Goal: Task Accomplishment & Management: Manage account settings

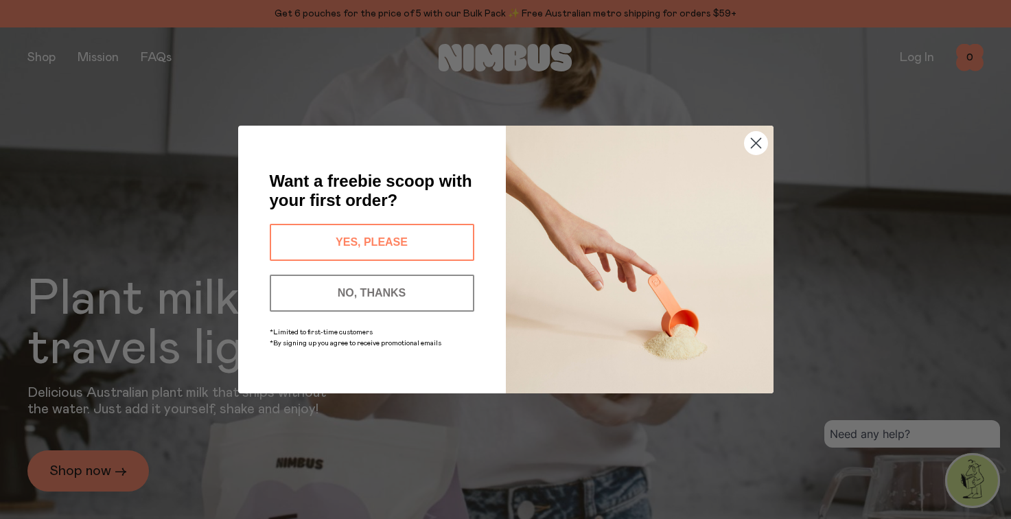
click at [434, 299] on button "NO, THANKS" at bounding box center [372, 293] width 205 height 37
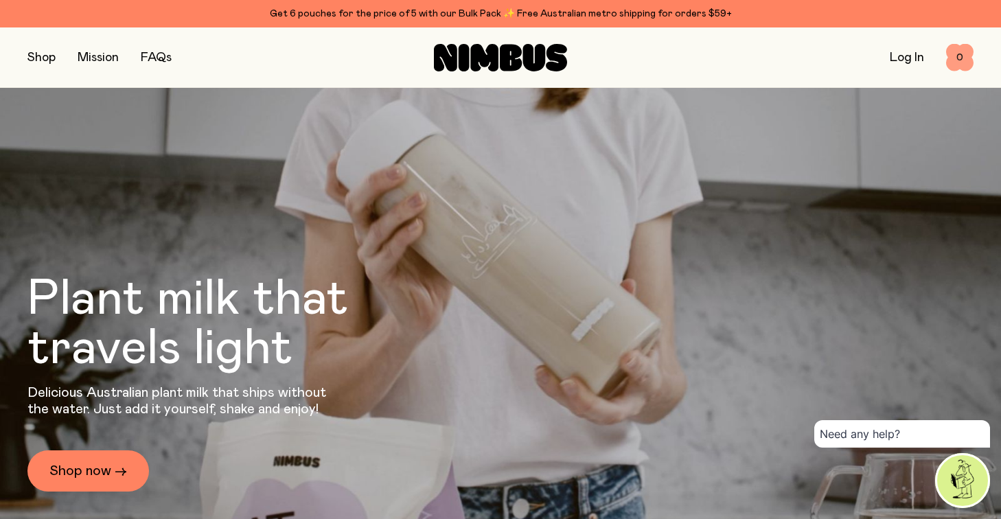
click at [961, 54] on span "0" at bounding box center [959, 57] width 27 height 27
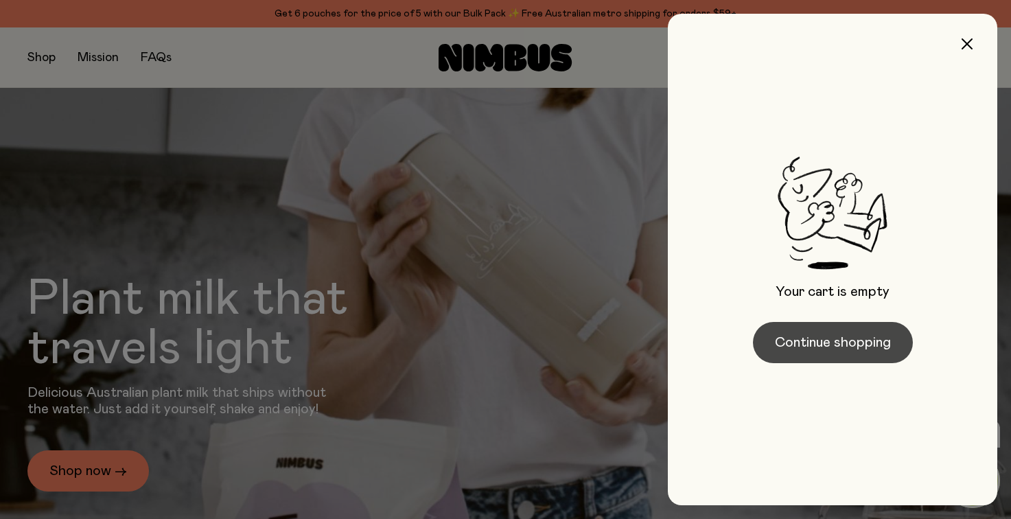
click at [838, 347] on button "Continue shopping" at bounding box center [833, 342] width 160 height 41
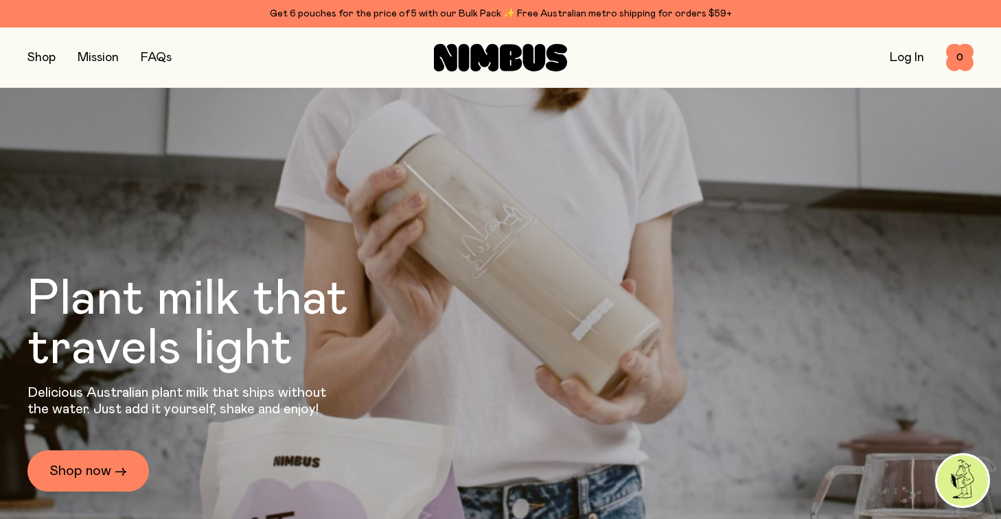
click at [900, 60] on link "Log In" at bounding box center [907, 57] width 34 height 12
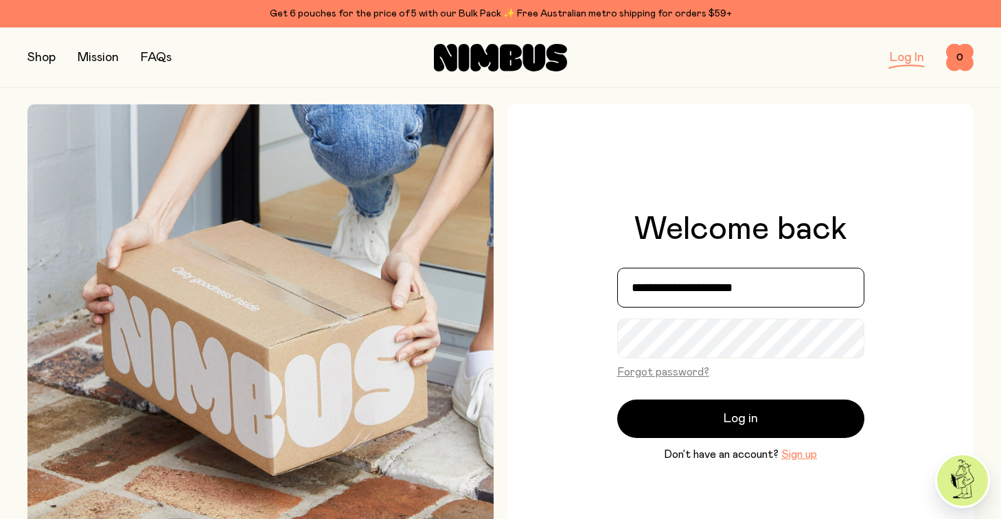
type input "**********"
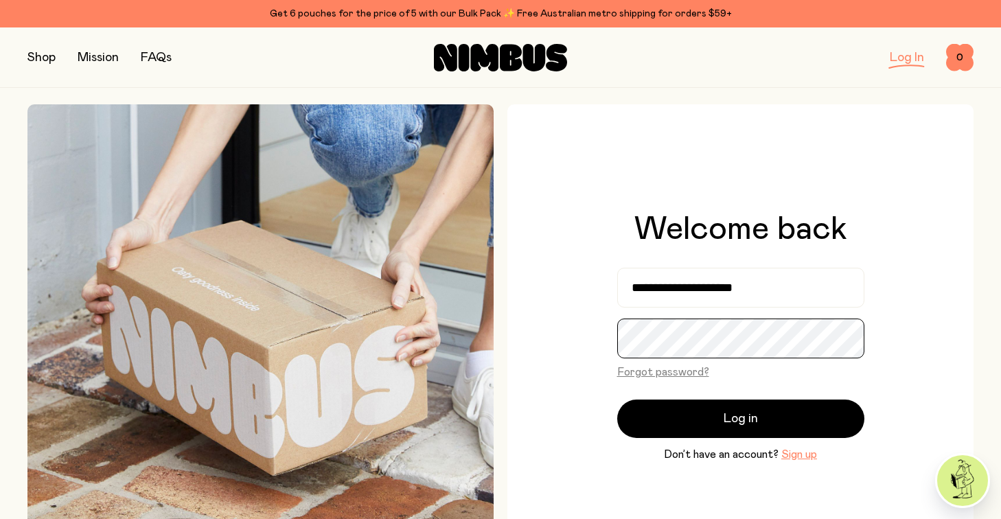
click at [740, 418] on button "Log in" at bounding box center [740, 419] width 247 height 38
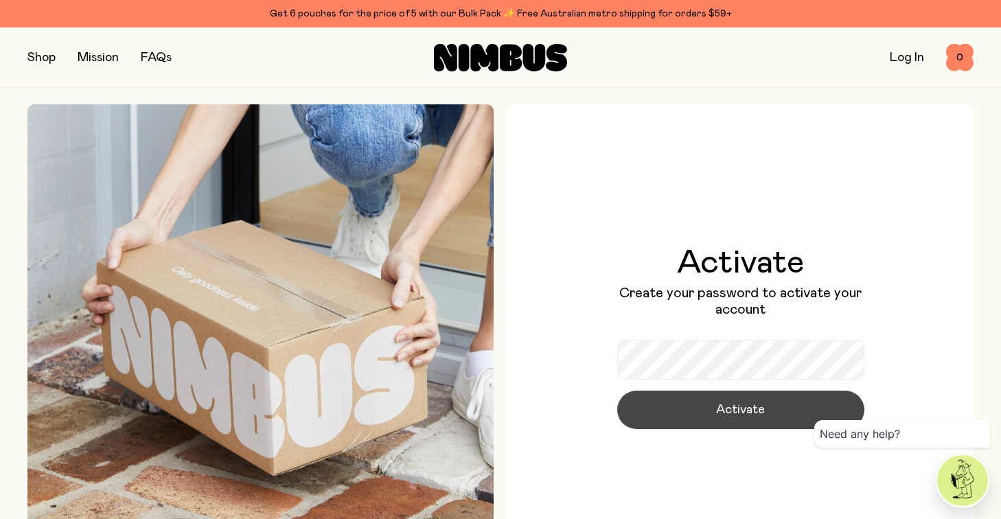
click at [746, 404] on span "Activate" at bounding box center [740, 409] width 49 height 19
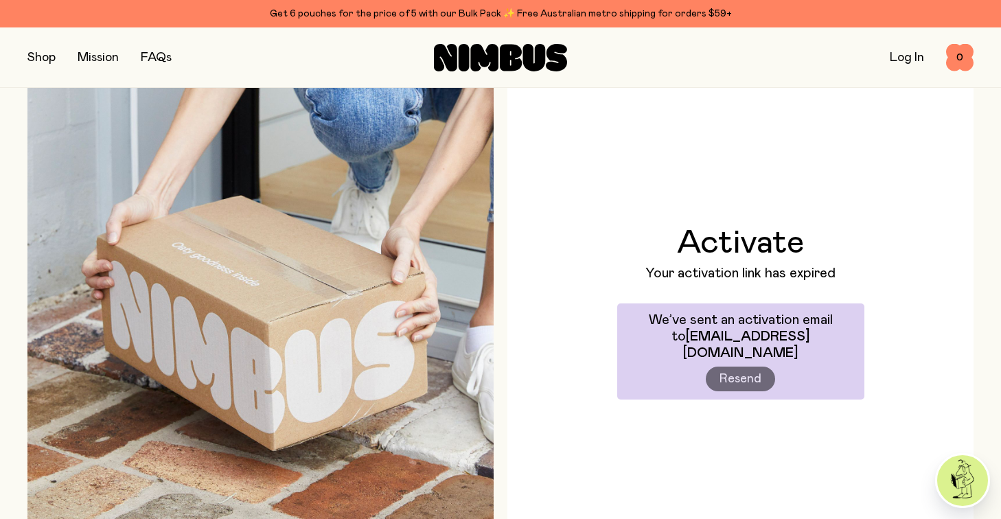
scroll to position [72, 0]
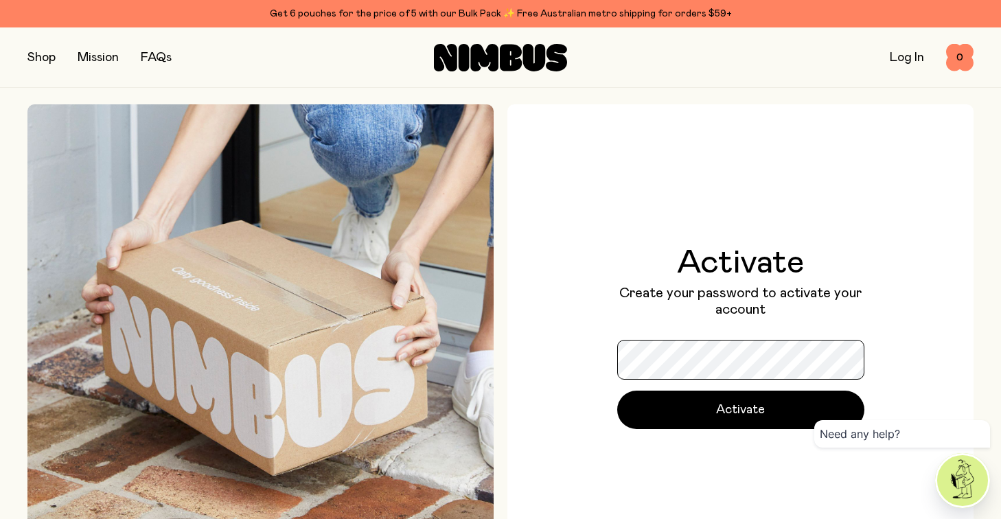
click at [740, 409] on button "Activate" at bounding box center [740, 410] width 247 height 38
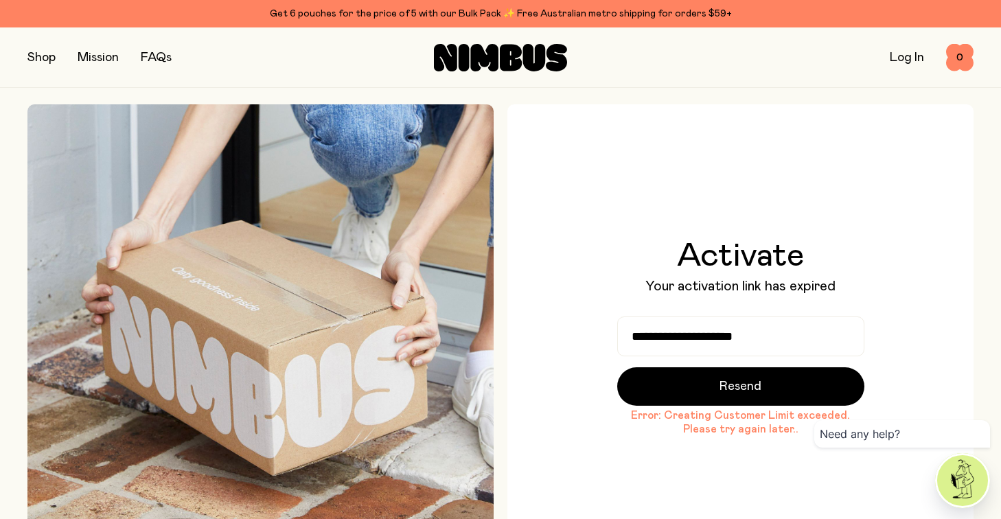
click at [908, 59] on link "Log In" at bounding box center [907, 57] width 34 height 12
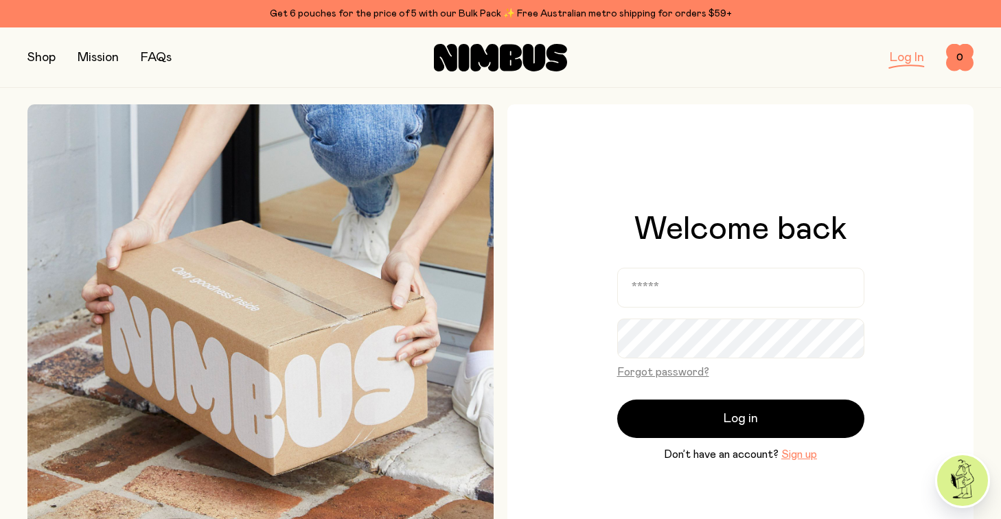
click at [901, 60] on link "Log In" at bounding box center [907, 57] width 34 height 12
click at [917, 61] on link "Log In" at bounding box center [907, 57] width 34 height 12
click at [520, 58] on icon at bounding box center [500, 57] width 133 height 27
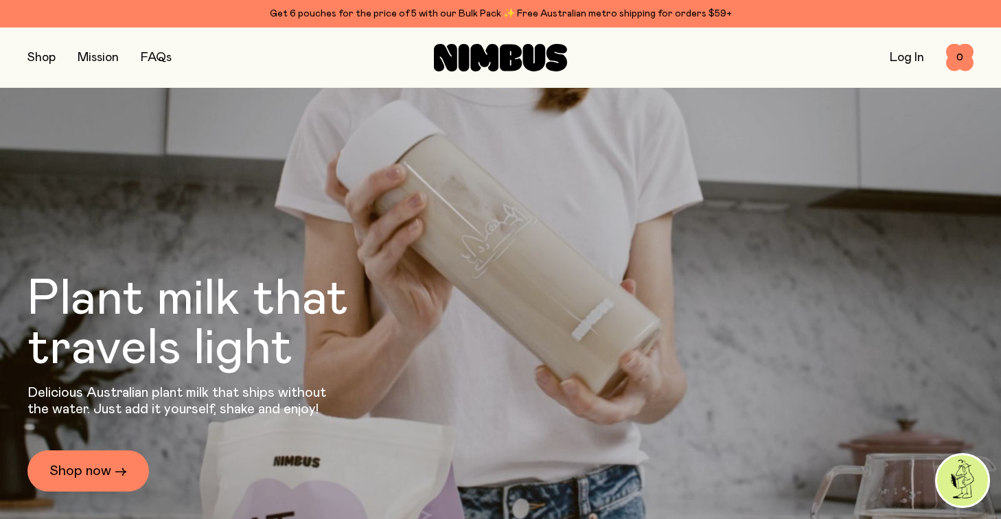
click at [910, 54] on link "Log In" at bounding box center [907, 57] width 34 height 12
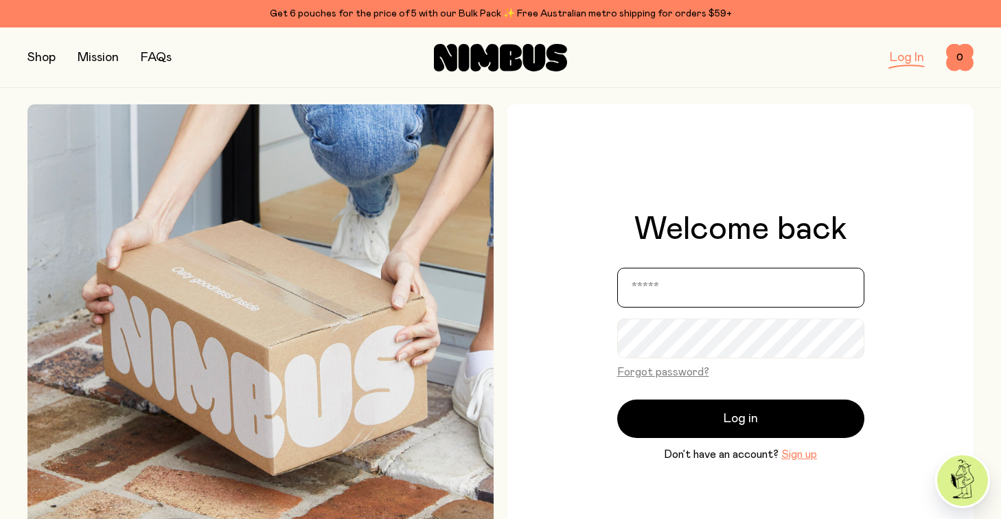
type input "**********"
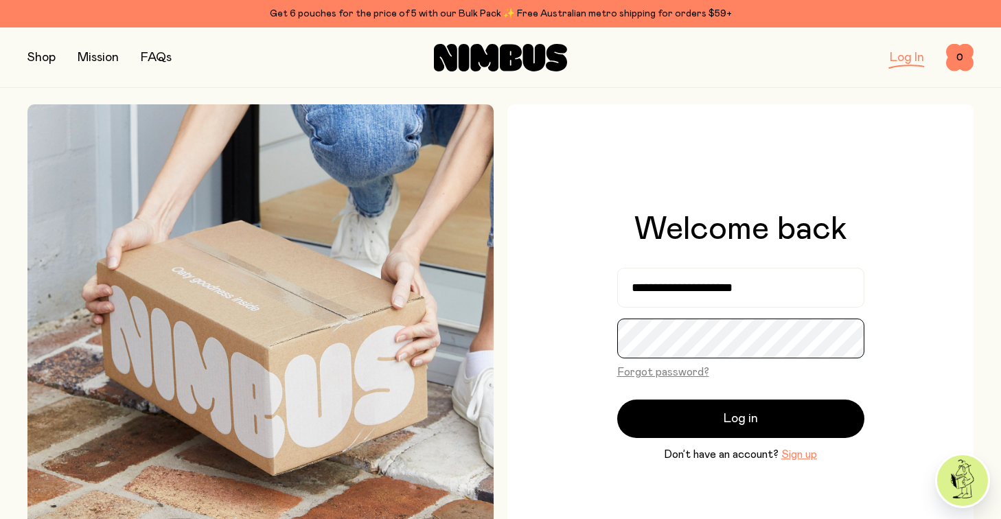
click at [740, 418] on button "Log in" at bounding box center [740, 419] width 247 height 38
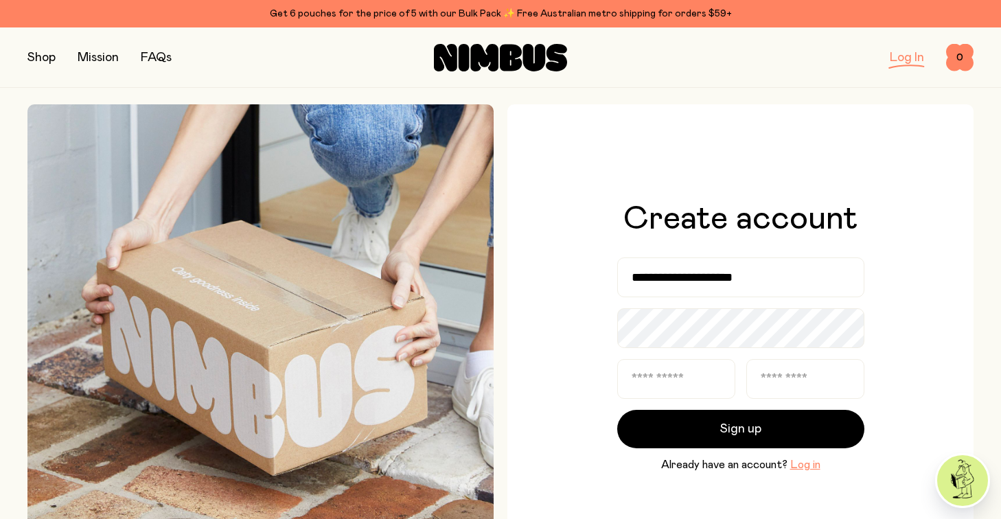
scroll to position [94, 0]
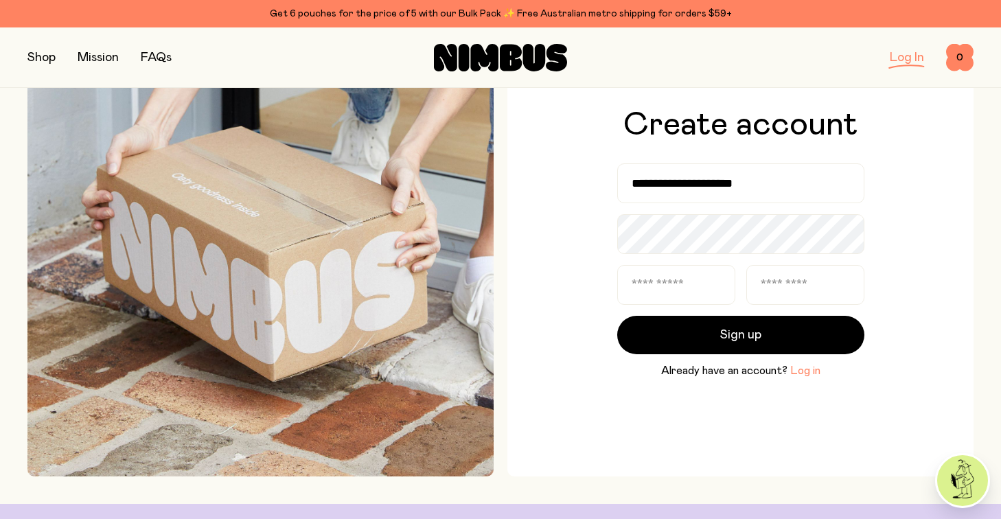
click at [809, 371] on button "Log in" at bounding box center [805, 370] width 30 height 16
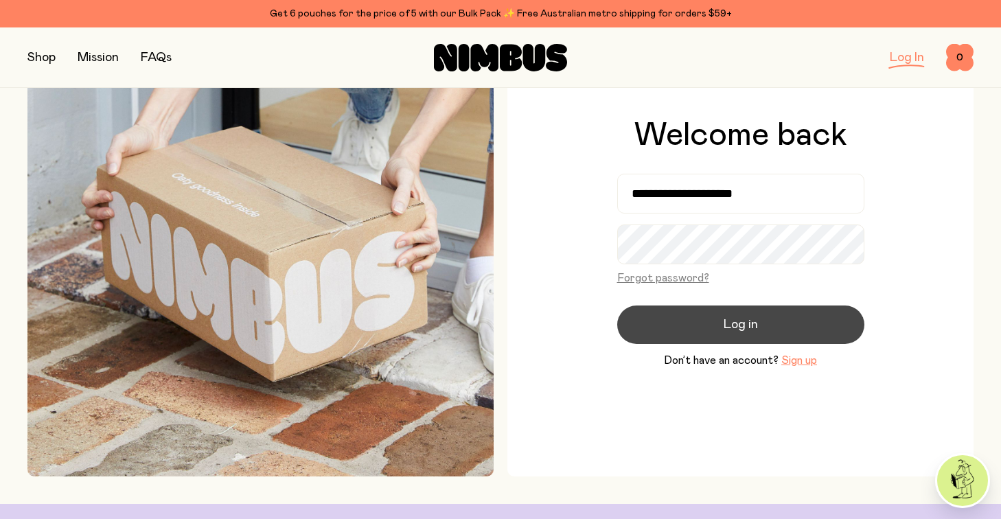
click at [737, 336] on button "Log in" at bounding box center [740, 324] width 247 height 38
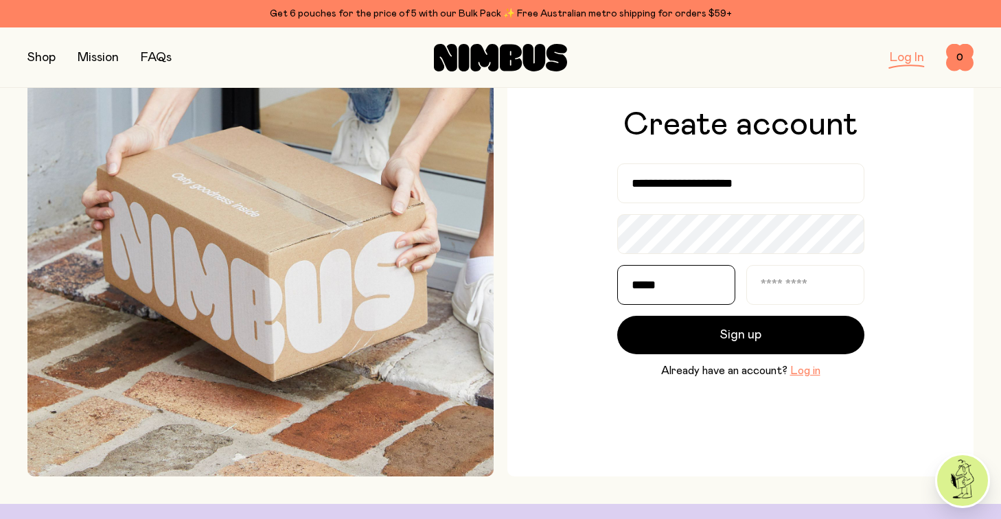
type input "*****"
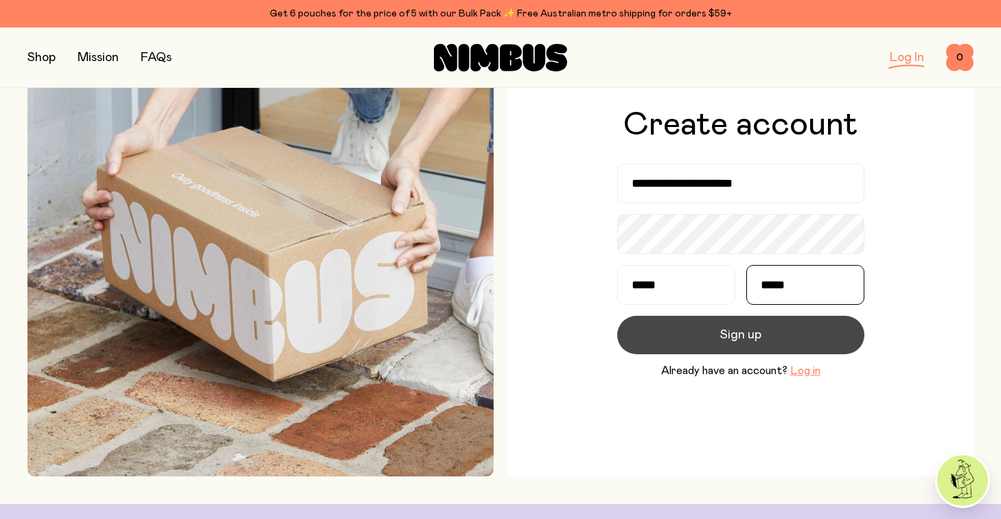
type input "*****"
click at [708, 339] on button "Sign up" at bounding box center [740, 335] width 247 height 38
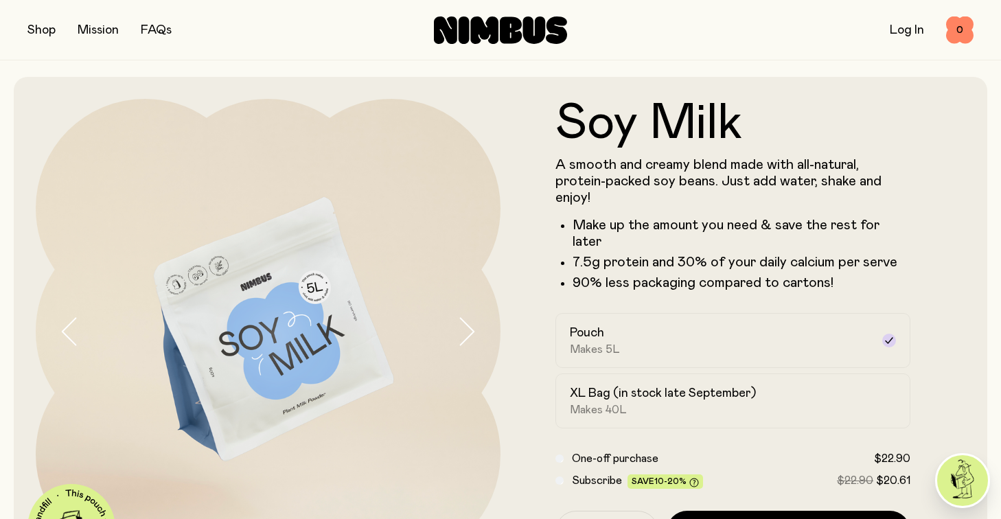
click at [903, 33] on link "Log In" at bounding box center [907, 30] width 34 height 12
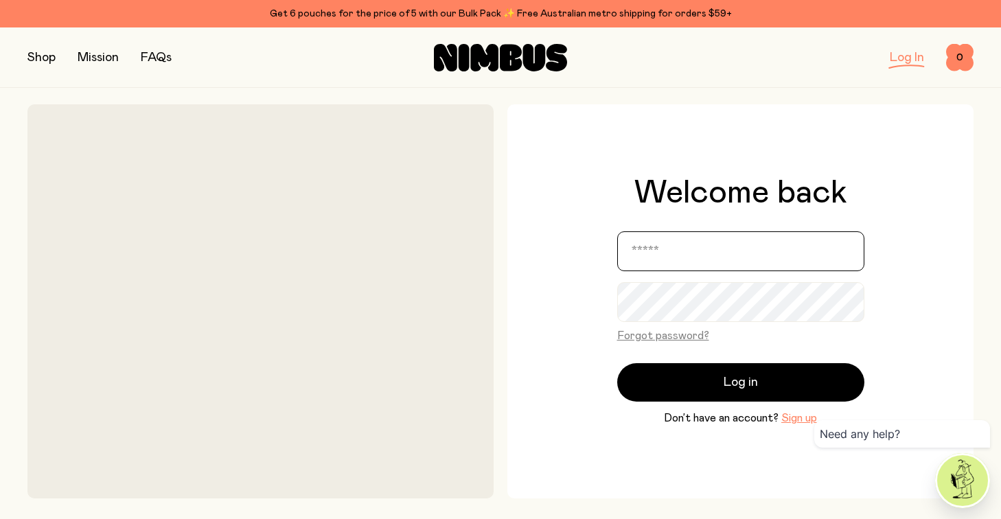
type input "**********"
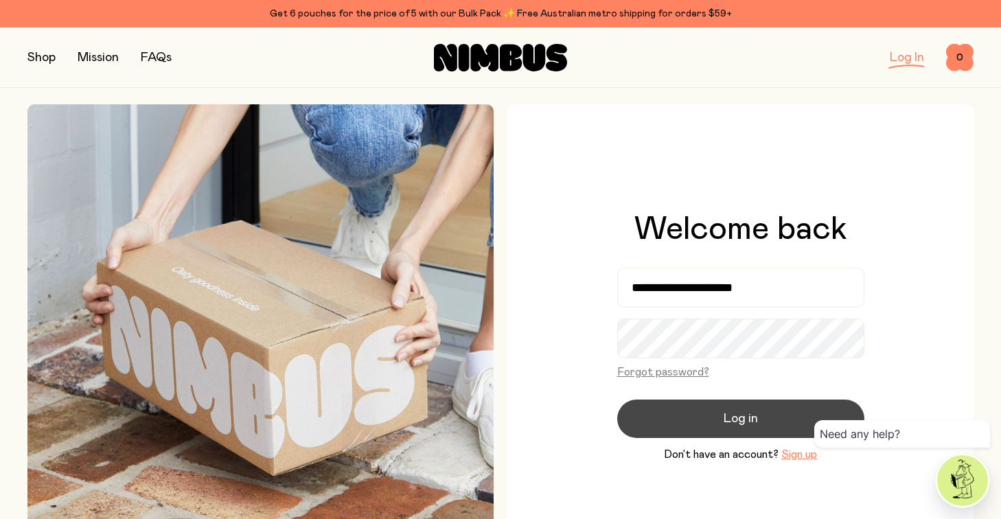
click at [757, 419] on button "Log in" at bounding box center [740, 419] width 247 height 38
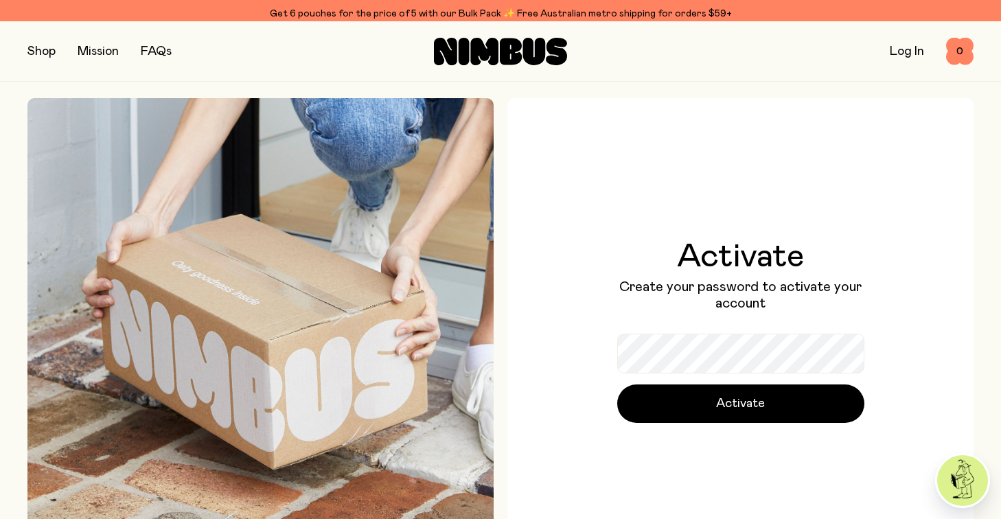
click at [770, 332] on div "Activate Create your password to activate your account Activate" at bounding box center [740, 331] width 247 height 183
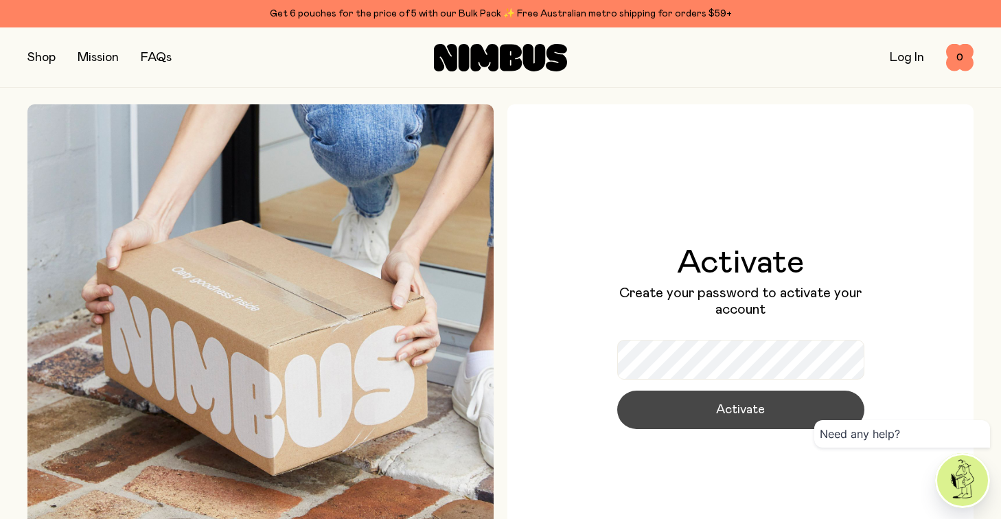
click at [747, 407] on span "Activate" at bounding box center [740, 409] width 49 height 19
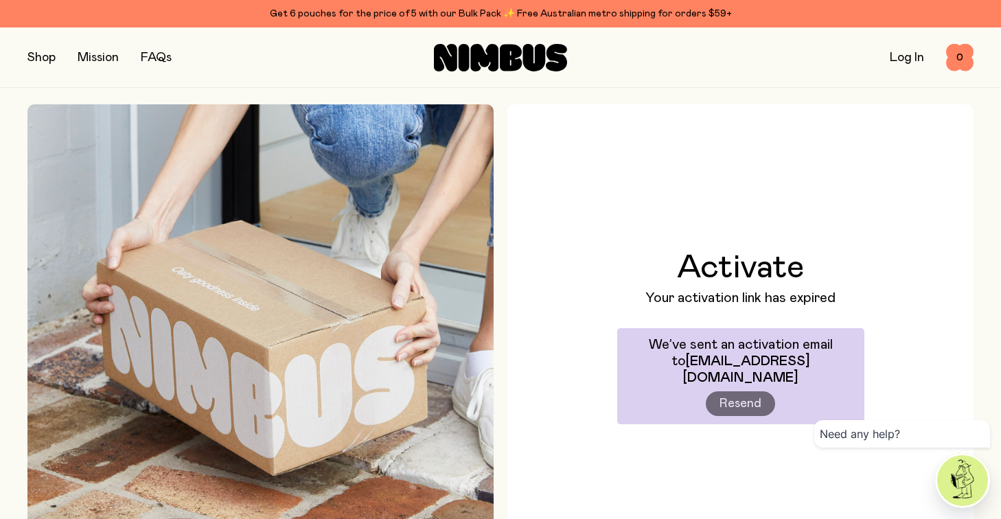
scroll to position [119, 0]
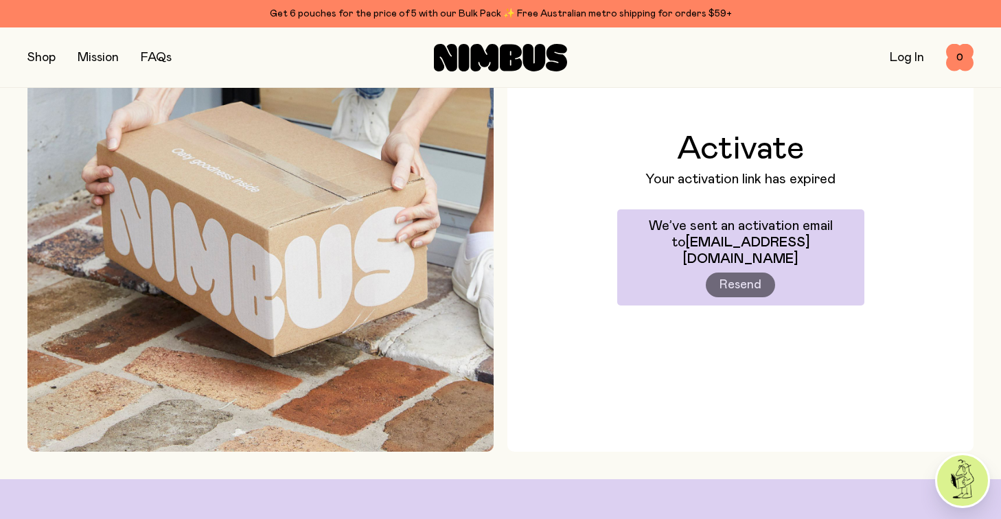
click at [904, 58] on link "Log In" at bounding box center [907, 57] width 34 height 12
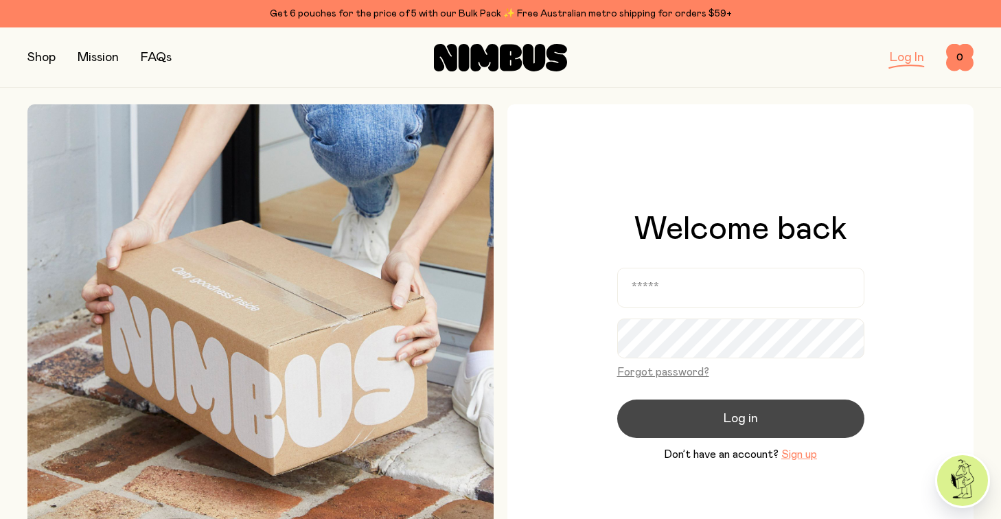
click at [676, 410] on button "Log in" at bounding box center [740, 419] width 247 height 38
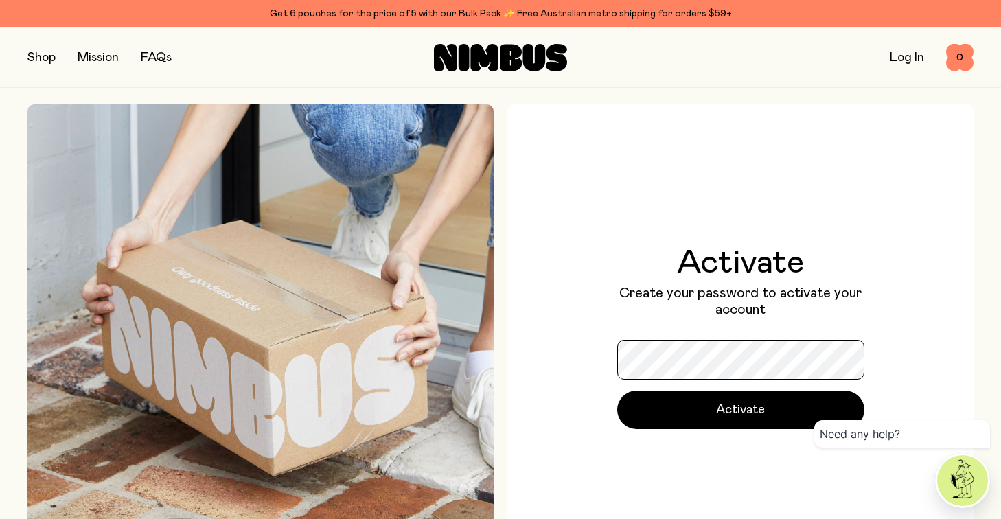
click at [740, 409] on button "Activate" at bounding box center [740, 410] width 247 height 38
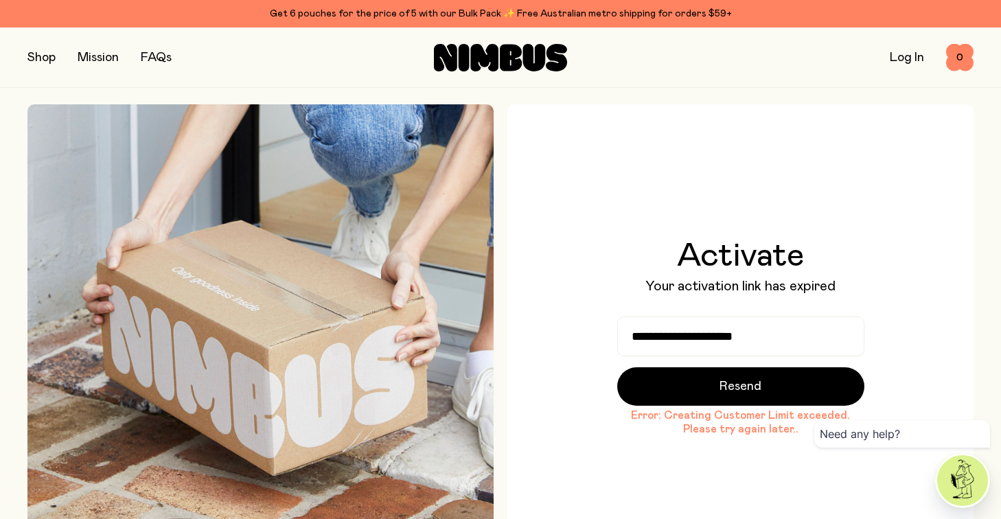
scroll to position [116, 0]
